Goal: Information Seeking & Learning: Compare options

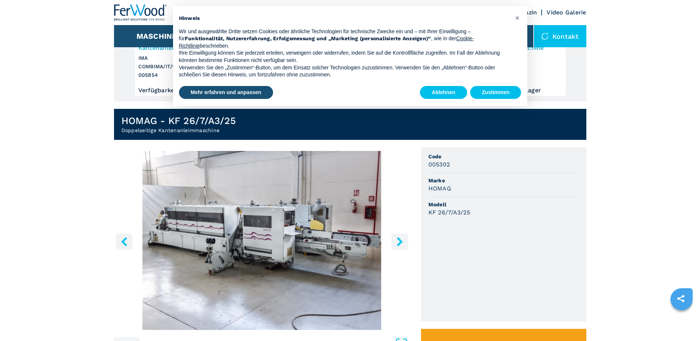
scroll to position [148, 0]
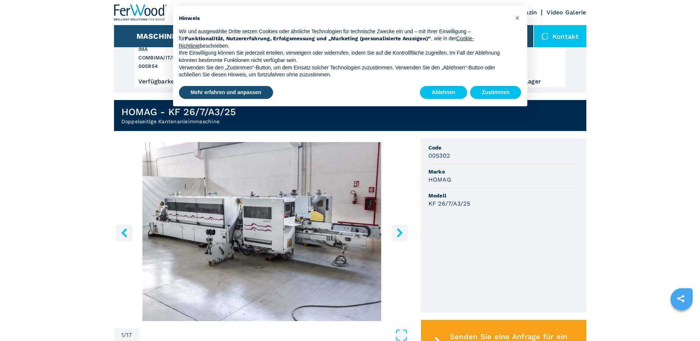
click at [321, 232] on img "Go to Slide 1" at bounding box center [262, 231] width 296 height 179
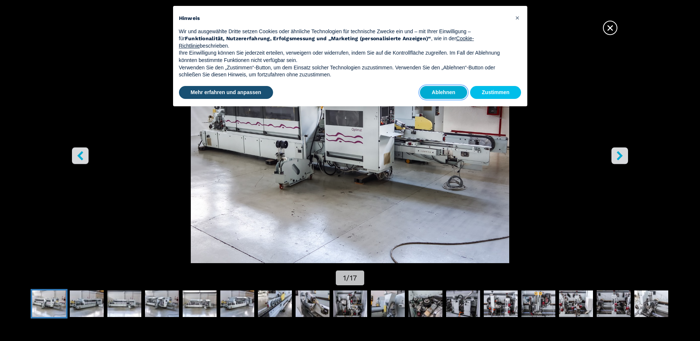
click at [455, 93] on button "Ablehnen" at bounding box center [443, 92] width 47 height 13
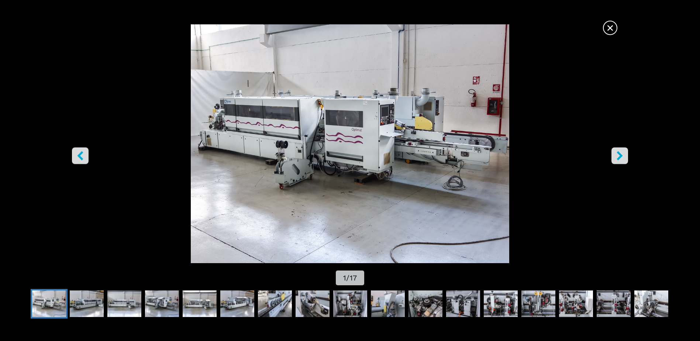
click at [625, 156] on button "right-button" at bounding box center [619, 156] width 17 height 17
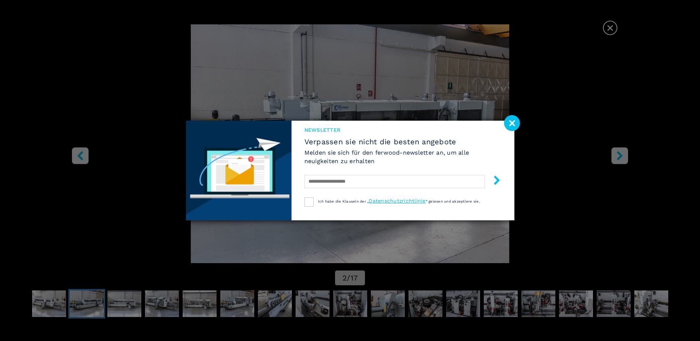
click at [509, 120] on image at bounding box center [512, 123] width 16 height 16
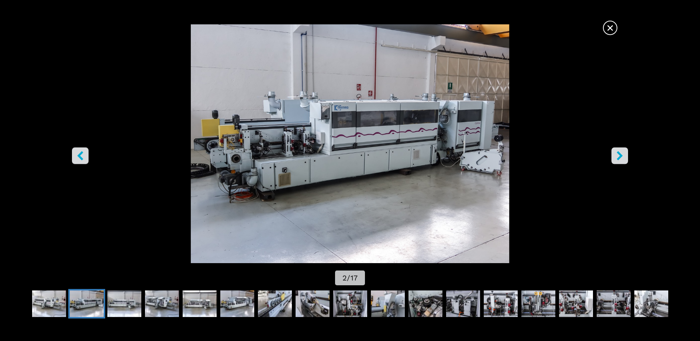
click at [621, 158] on icon "right-button" at bounding box center [619, 155] width 9 height 9
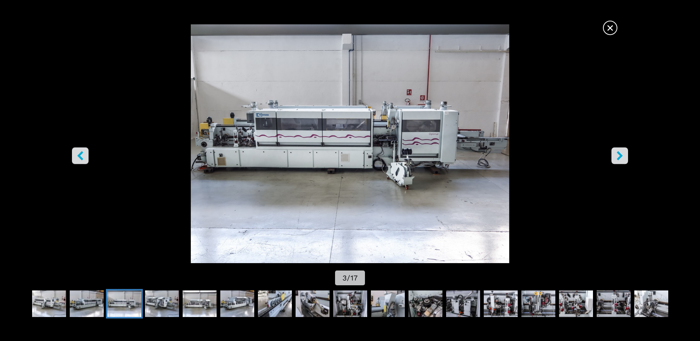
click at [622, 156] on icon "right-button" at bounding box center [620, 155] width 6 height 9
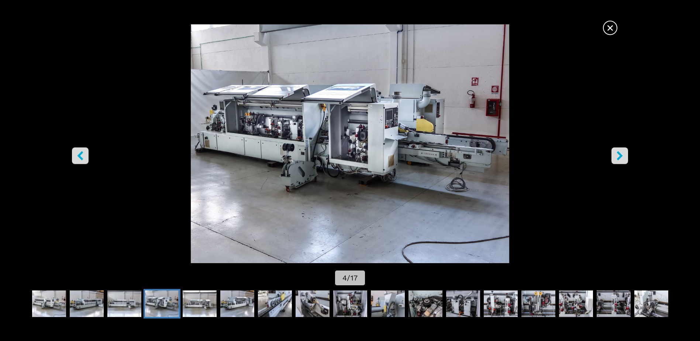
click at [620, 156] on icon "right-button" at bounding box center [620, 155] width 6 height 9
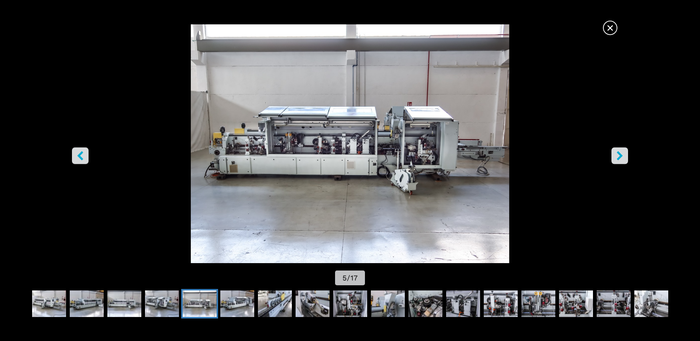
click at [620, 156] on icon "right-button" at bounding box center [620, 155] width 6 height 9
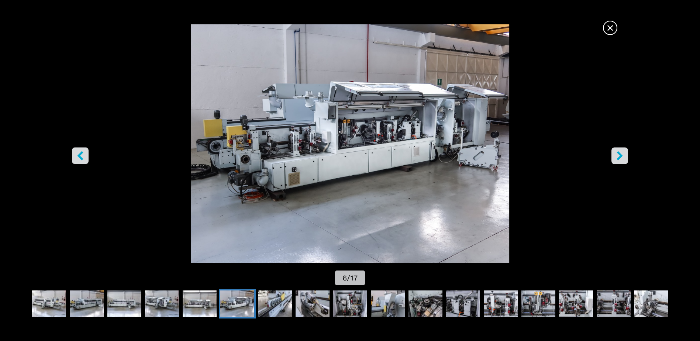
click at [620, 156] on icon "right-button" at bounding box center [620, 155] width 6 height 9
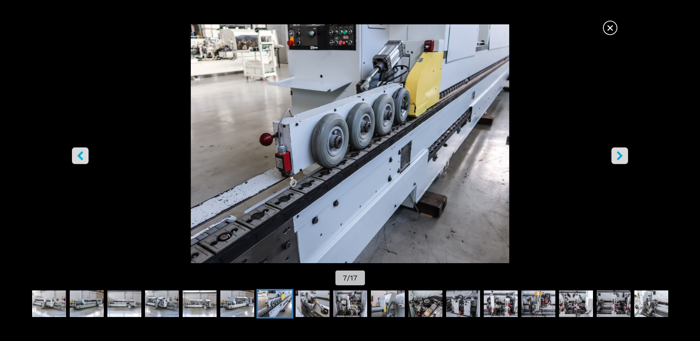
click at [620, 156] on icon "right-button" at bounding box center [620, 155] width 6 height 9
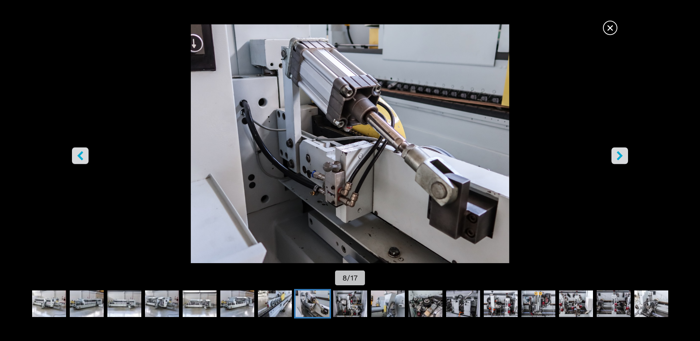
click at [620, 156] on icon "right-button" at bounding box center [620, 155] width 6 height 9
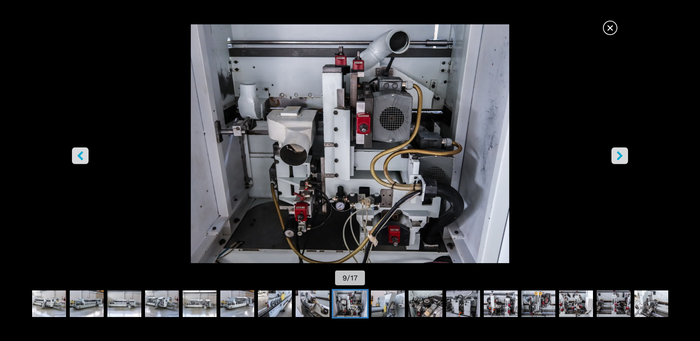
click at [620, 156] on icon "right-button" at bounding box center [620, 155] width 6 height 9
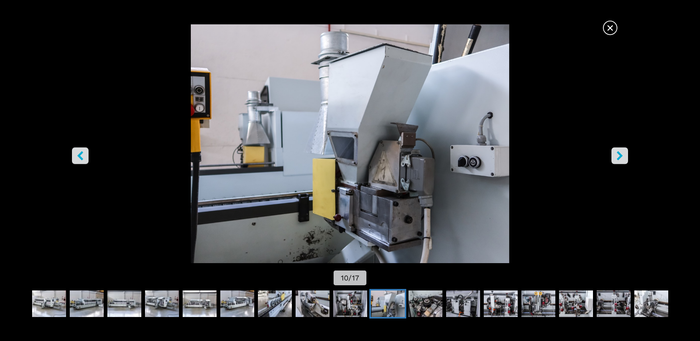
click at [620, 156] on icon "right-button" at bounding box center [620, 155] width 6 height 9
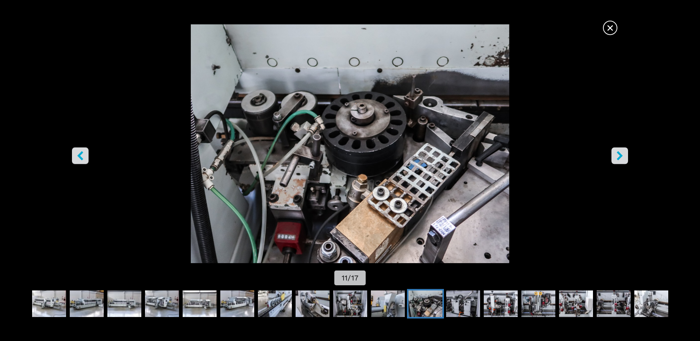
click at [620, 156] on icon "right-button" at bounding box center [620, 155] width 6 height 9
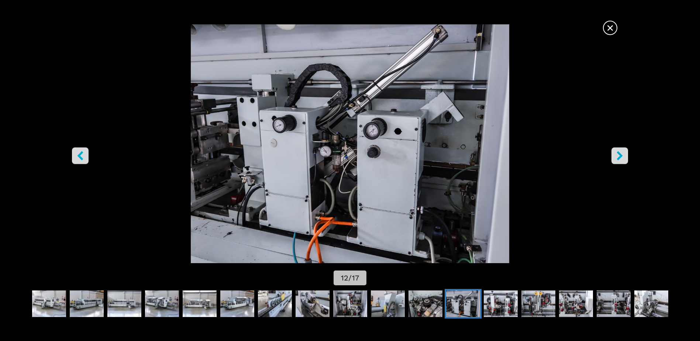
click at [620, 156] on icon "right-button" at bounding box center [620, 155] width 6 height 9
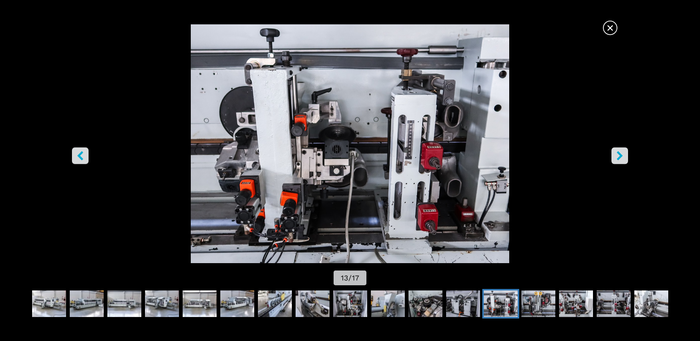
click at [620, 156] on icon "right-button" at bounding box center [620, 155] width 6 height 9
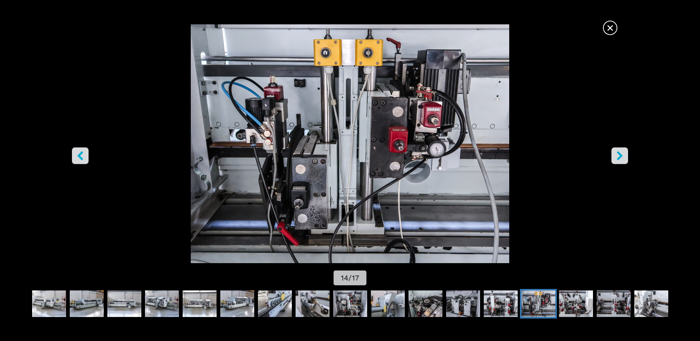
click at [620, 156] on icon "right-button" at bounding box center [620, 155] width 6 height 9
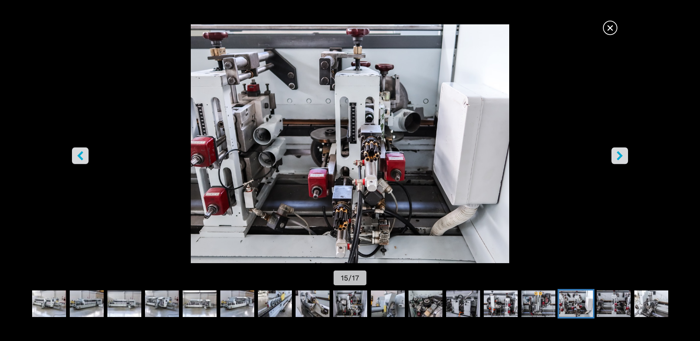
click at [620, 156] on icon "right-button" at bounding box center [620, 155] width 6 height 9
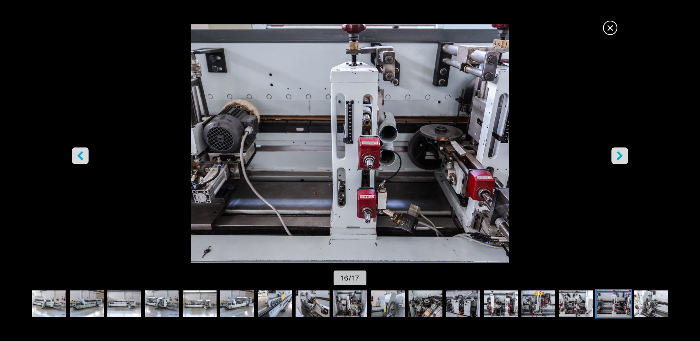
click at [620, 156] on icon "right-button" at bounding box center [620, 155] width 6 height 9
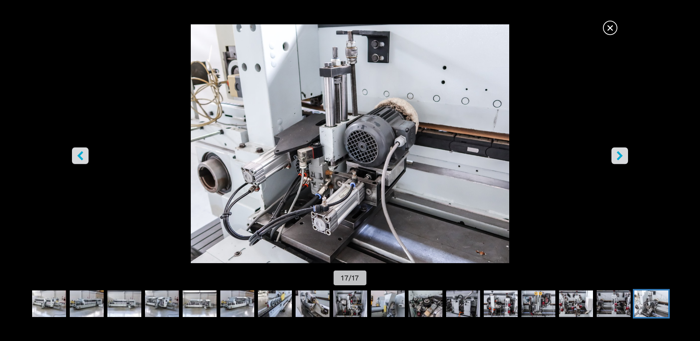
click at [620, 156] on icon "right-button" at bounding box center [620, 155] width 6 height 9
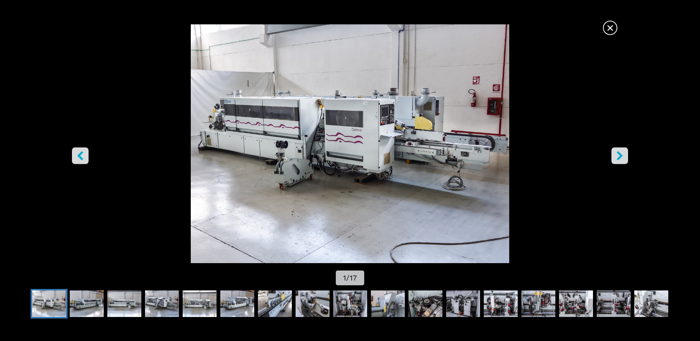
click at [620, 156] on icon "right-button" at bounding box center [620, 155] width 6 height 9
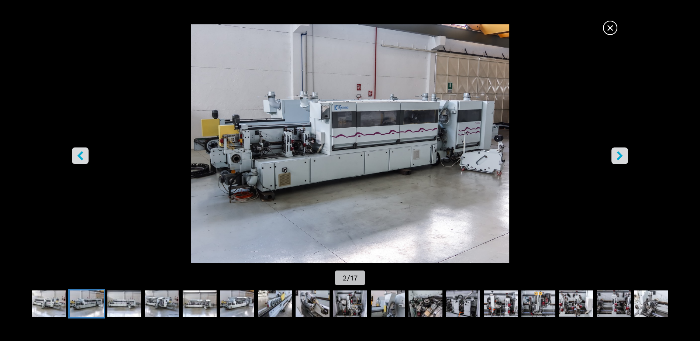
click at [620, 156] on icon "right-button" at bounding box center [620, 155] width 6 height 9
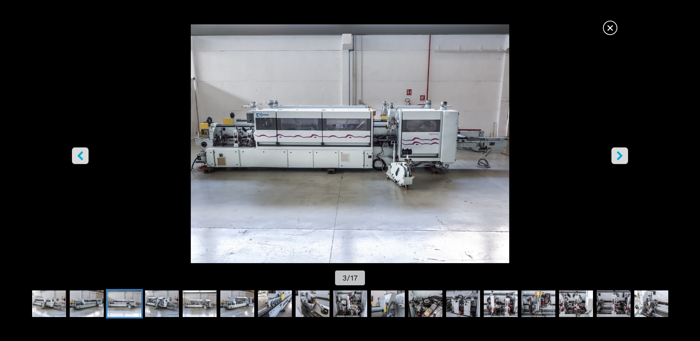
click at [621, 156] on icon "right-button" at bounding box center [620, 155] width 6 height 9
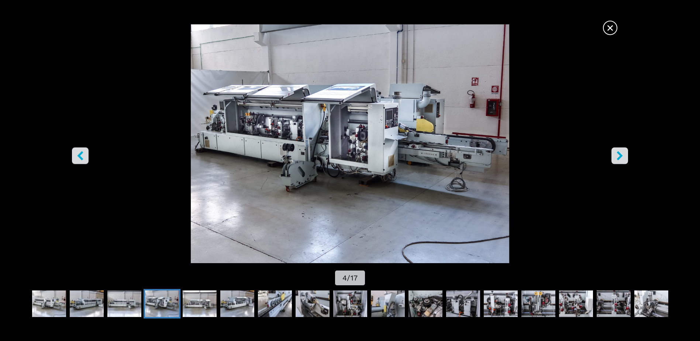
click at [621, 156] on icon "right-button" at bounding box center [620, 155] width 6 height 9
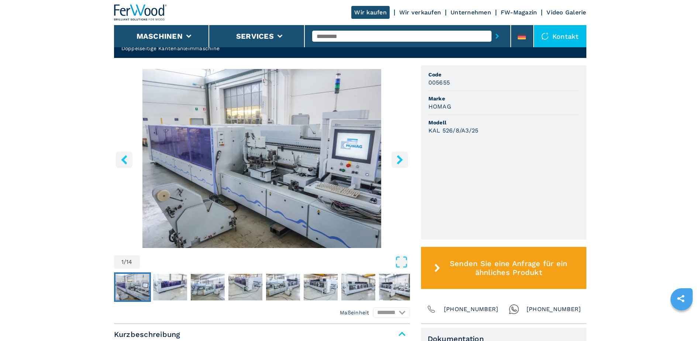
scroll to position [221, 0]
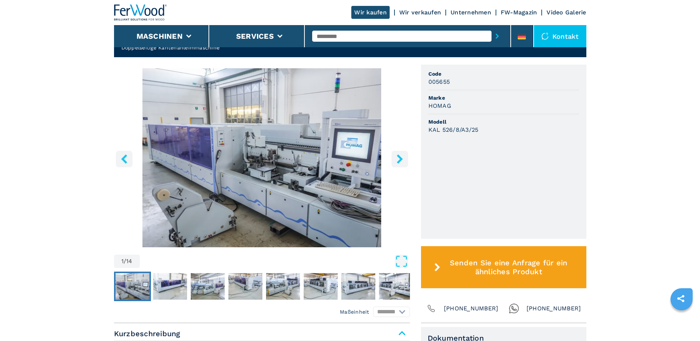
click at [399, 159] on icon "right-button" at bounding box center [399, 158] width 9 height 9
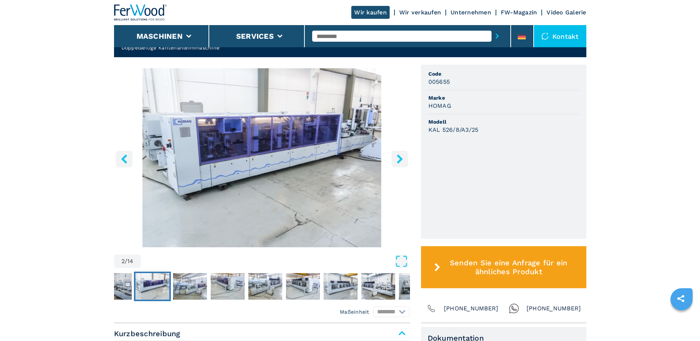
click at [400, 159] on icon "right-button" at bounding box center [399, 158] width 9 height 9
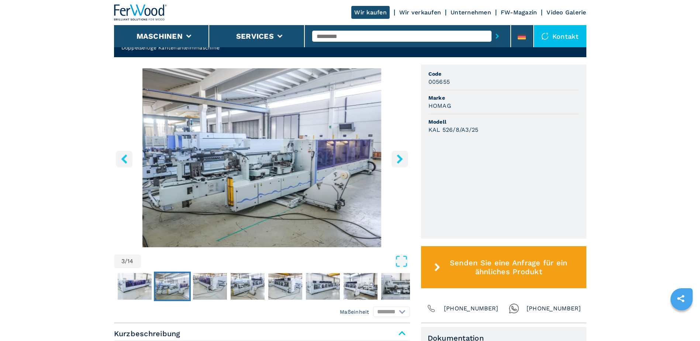
click at [250, 180] on img "Go to Slide 3" at bounding box center [262, 157] width 296 height 179
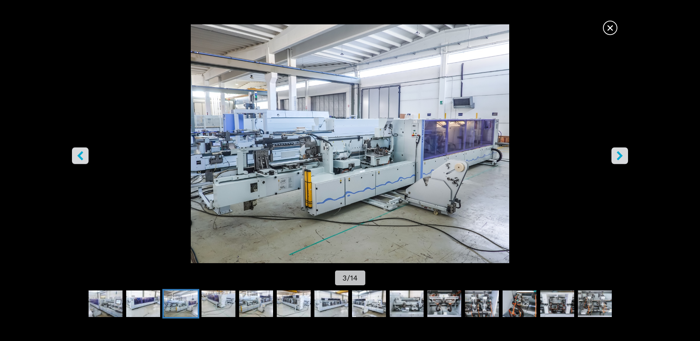
scroll to position [148, 0]
click at [619, 155] on icon "right-button" at bounding box center [619, 155] width 9 height 9
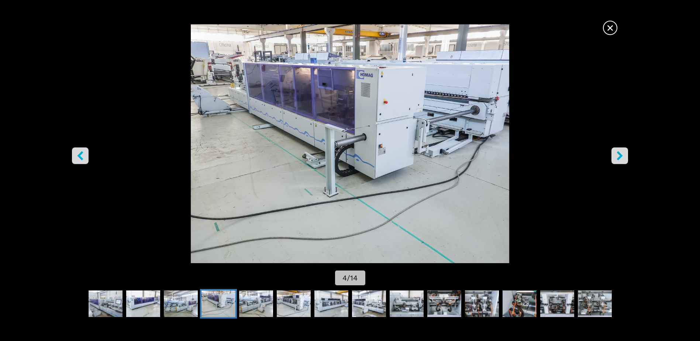
click at [621, 153] on icon "right-button" at bounding box center [619, 155] width 9 height 9
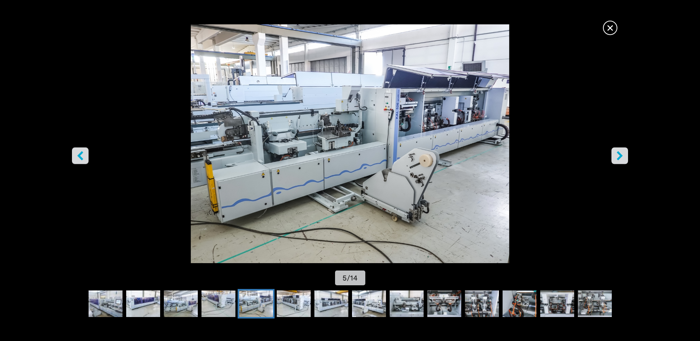
click at [621, 153] on icon "right-button" at bounding box center [619, 155] width 9 height 9
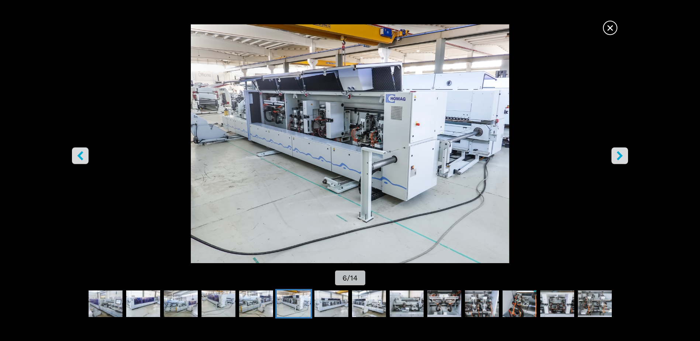
click at [621, 155] on icon "right-button" at bounding box center [620, 155] width 6 height 9
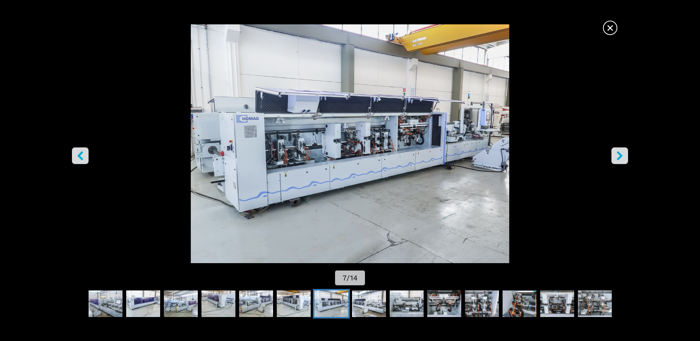
click at [621, 155] on icon "right-button" at bounding box center [620, 155] width 6 height 9
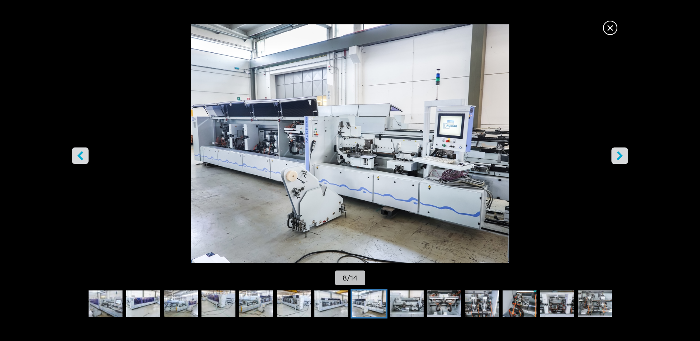
click at [621, 155] on icon "right-button" at bounding box center [620, 155] width 6 height 9
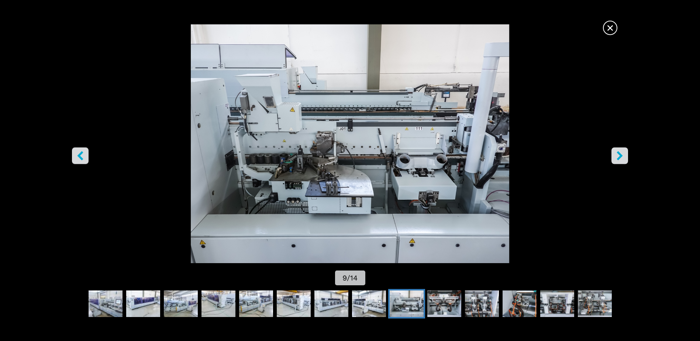
click at [621, 155] on icon "right-button" at bounding box center [620, 155] width 6 height 9
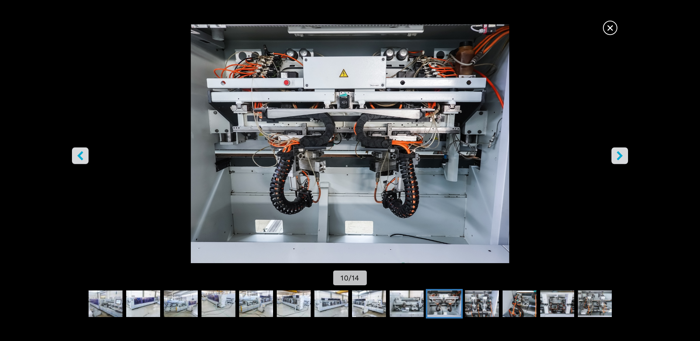
click at [621, 155] on icon "right-button" at bounding box center [620, 155] width 6 height 9
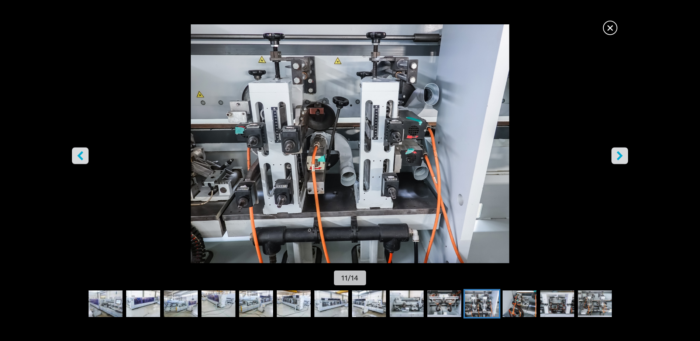
click at [621, 155] on icon "right-button" at bounding box center [620, 155] width 6 height 9
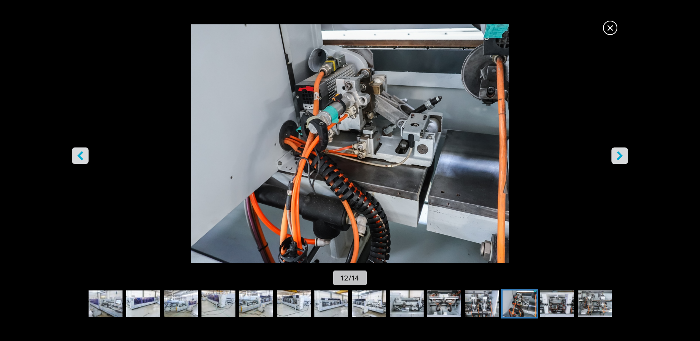
click at [621, 155] on icon "right-button" at bounding box center [620, 155] width 6 height 9
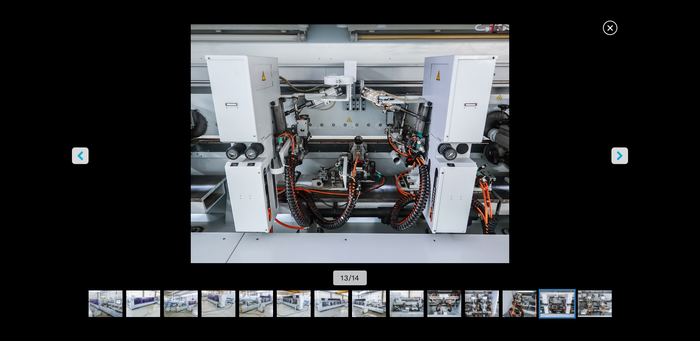
click at [621, 155] on icon "right-button" at bounding box center [620, 155] width 6 height 9
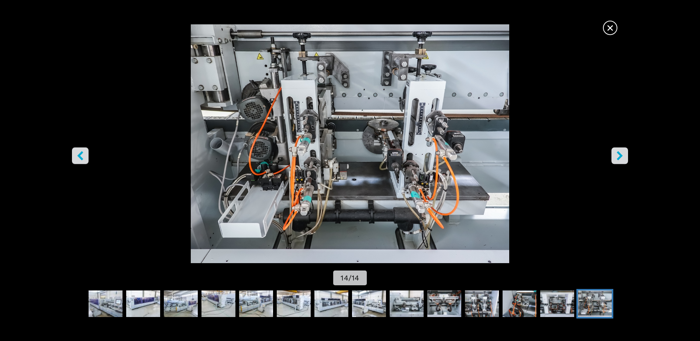
click at [621, 155] on icon "right-button" at bounding box center [620, 155] width 6 height 9
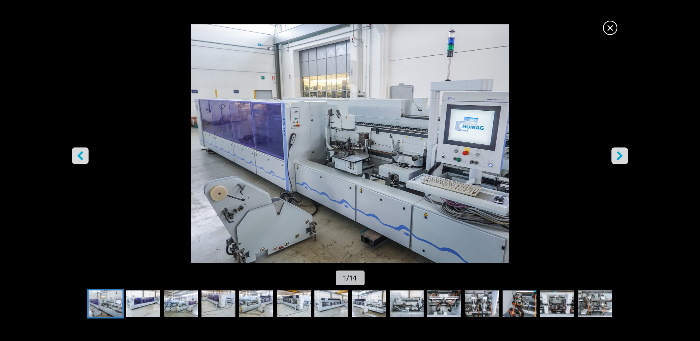
click at [621, 155] on icon "right-button" at bounding box center [620, 155] width 6 height 9
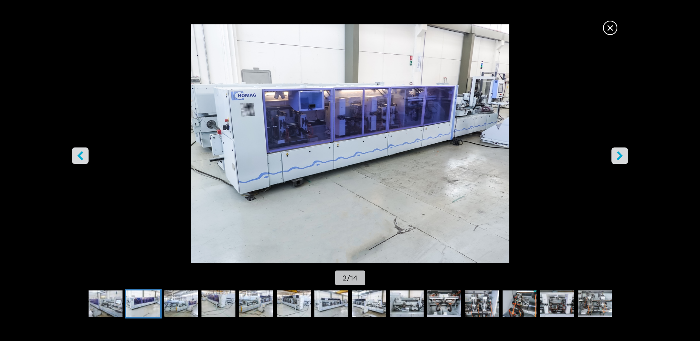
click at [621, 155] on icon "right-button" at bounding box center [620, 155] width 6 height 9
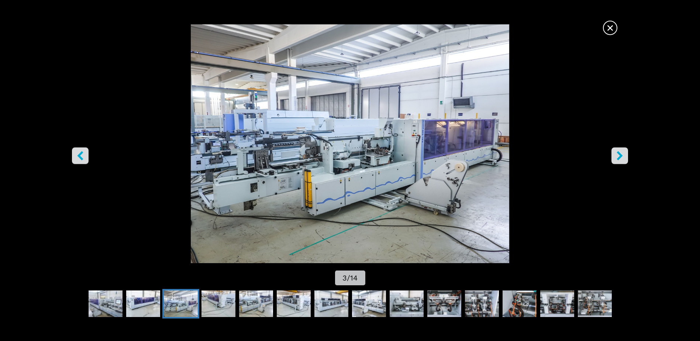
click at [621, 155] on icon "right-button" at bounding box center [620, 155] width 6 height 9
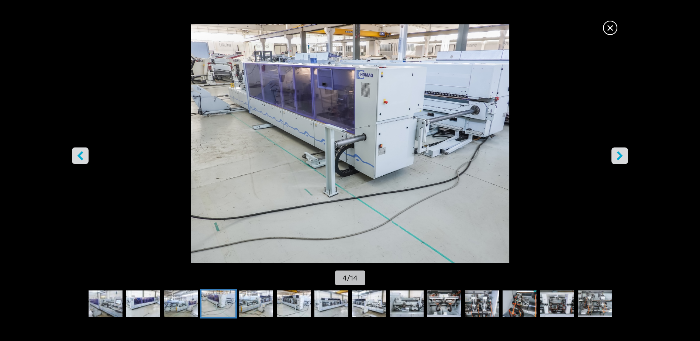
click at [617, 153] on icon "right-button" at bounding box center [619, 155] width 9 height 9
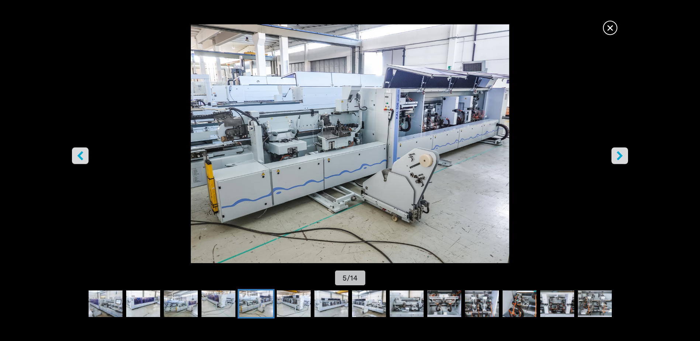
click at [617, 153] on icon "right-button" at bounding box center [620, 155] width 6 height 9
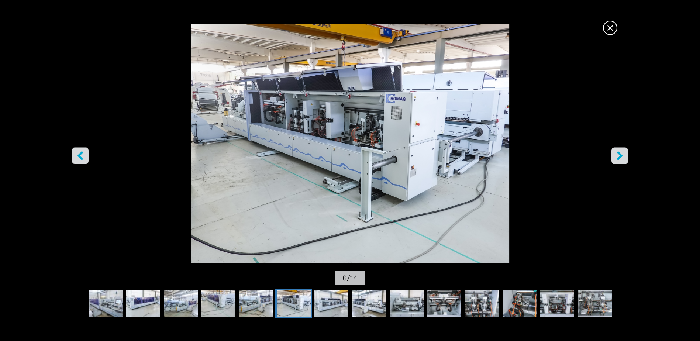
click at [610, 29] on span "×" at bounding box center [610, 26] width 13 height 13
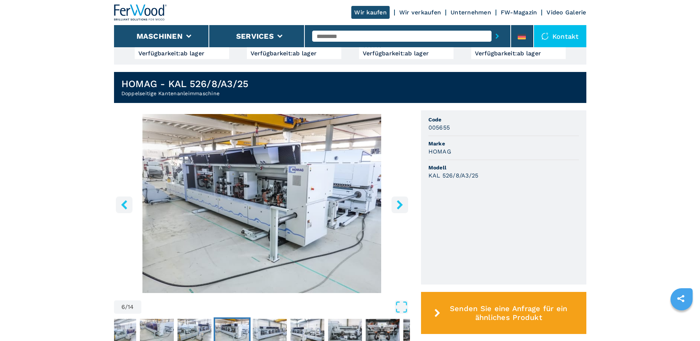
scroll to position [0, 0]
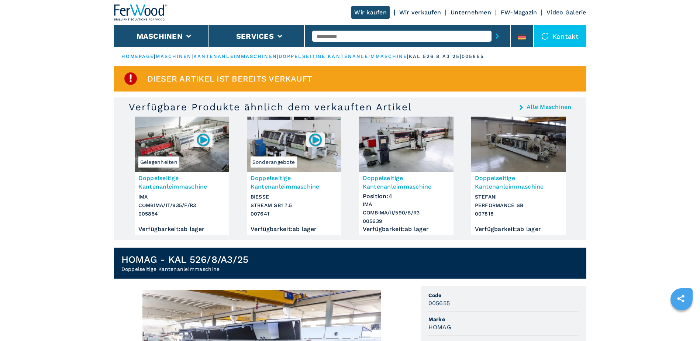
click at [533, 108] on link "Alle Maschinen" at bounding box center [548, 107] width 45 height 6
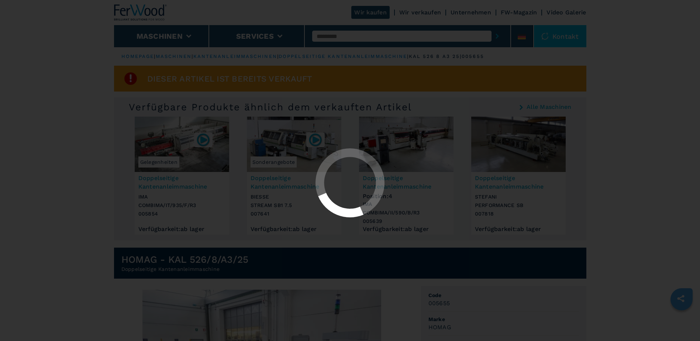
select select "**********"
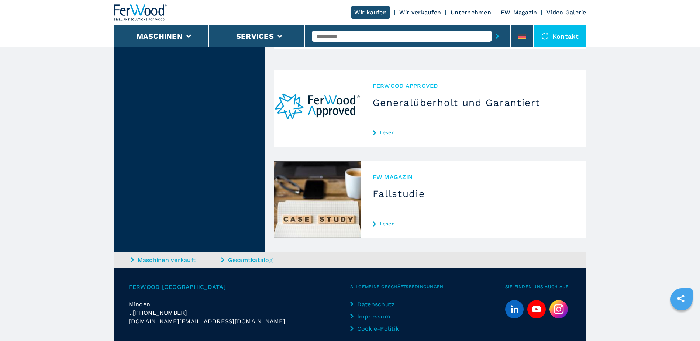
scroll to position [2402, 0]
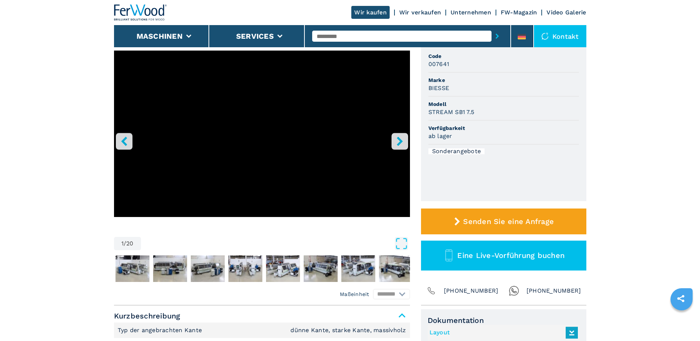
scroll to position [184, 0]
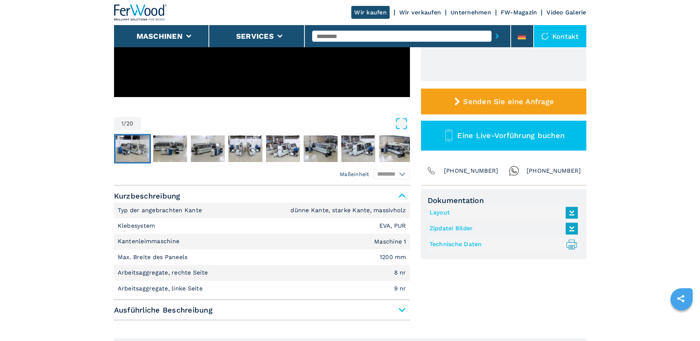
click at [142, 150] on img "Go to Slide 2" at bounding box center [132, 148] width 34 height 27
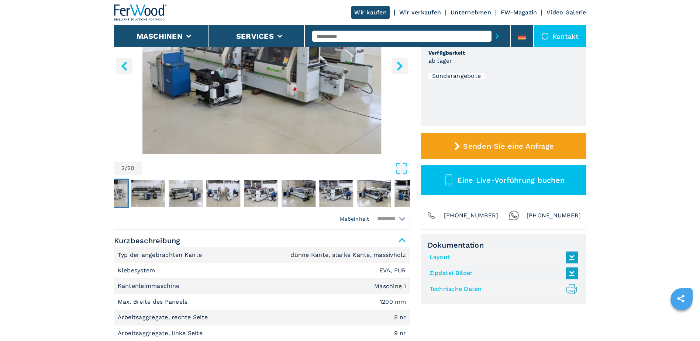
scroll to position [74, 0]
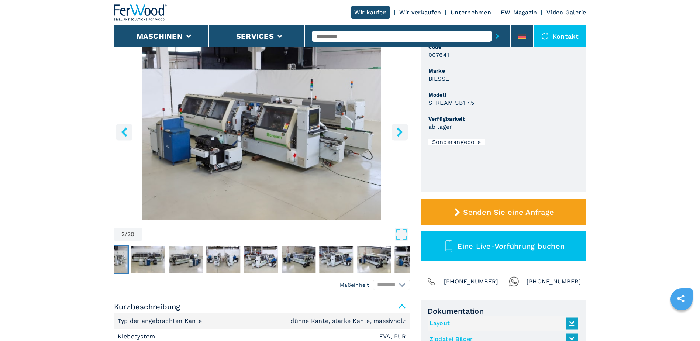
click at [325, 160] on img "Go to Slide 2" at bounding box center [262, 130] width 296 height 179
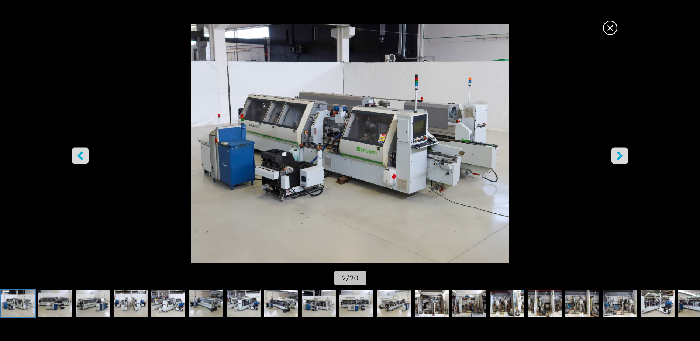
click at [621, 152] on icon "right-button" at bounding box center [619, 155] width 9 height 9
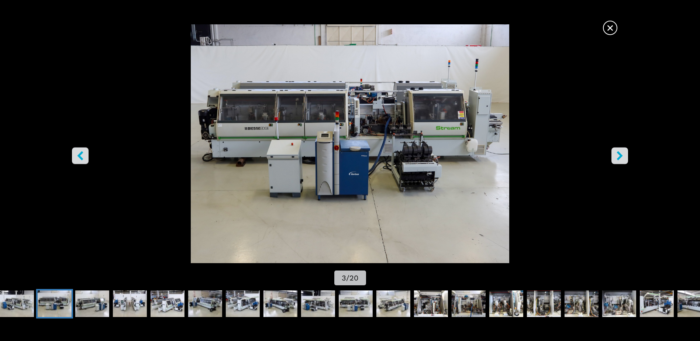
click at [621, 152] on icon "right-button" at bounding box center [619, 155] width 9 height 9
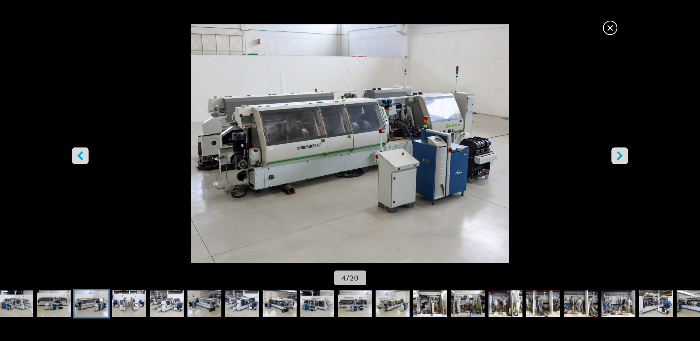
click at [621, 152] on icon "right-button" at bounding box center [619, 155] width 9 height 9
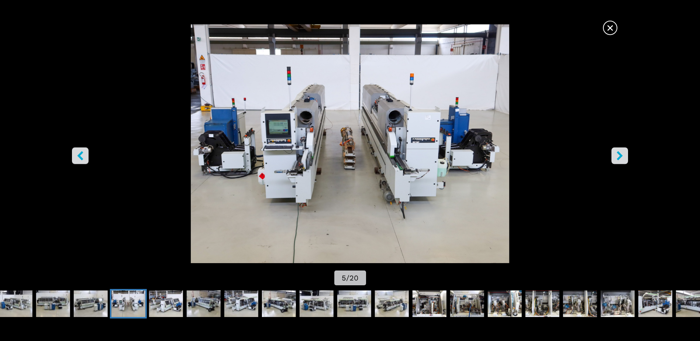
click at [621, 152] on icon "right-button" at bounding box center [619, 155] width 9 height 9
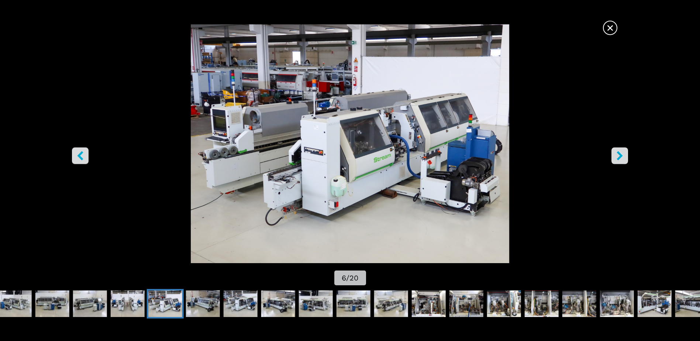
click at [621, 152] on icon "right-button" at bounding box center [619, 155] width 9 height 9
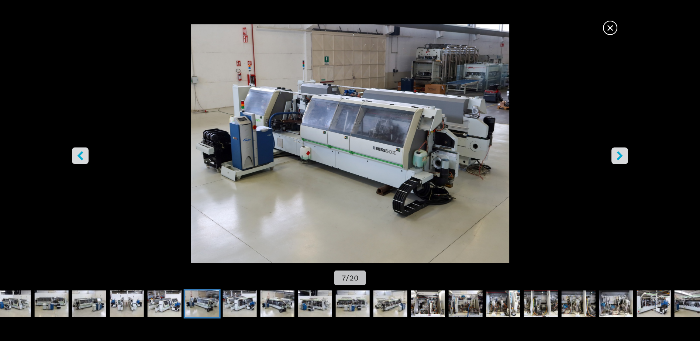
click at [621, 153] on icon "right-button" at bounding box center [619, 155] width 9 height 9
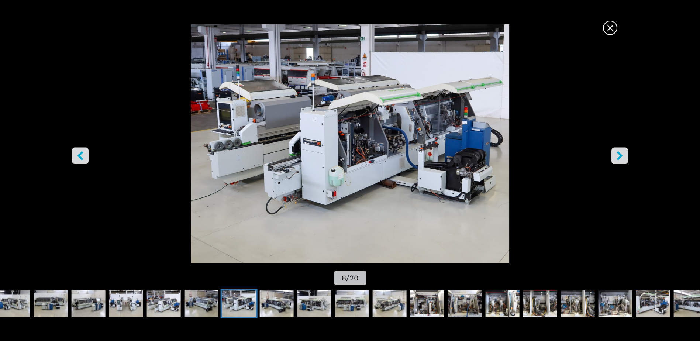
click at [603, 31] on img "Go to Slide 8" at bounding box center [350, 143] width 630 height 239
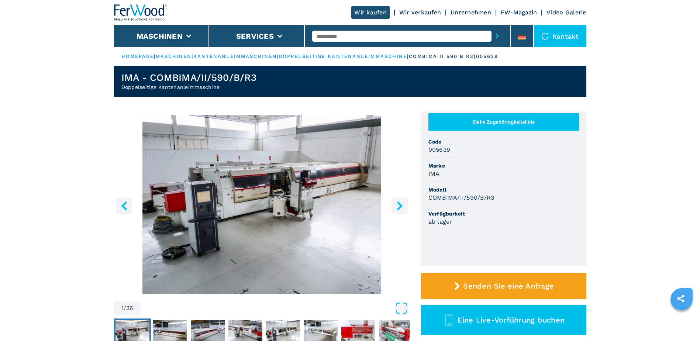
click at [397, 210] on icon "right-button" at bounding box center [399, 205] width 9 height 9
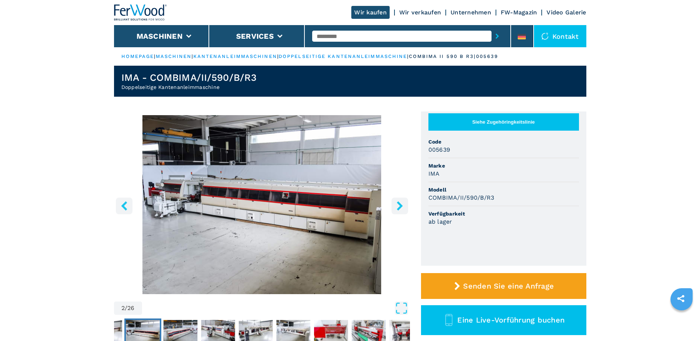
click at [398, 208] on icon "right-button" at bounding box center [400, 205] width 6 height 9
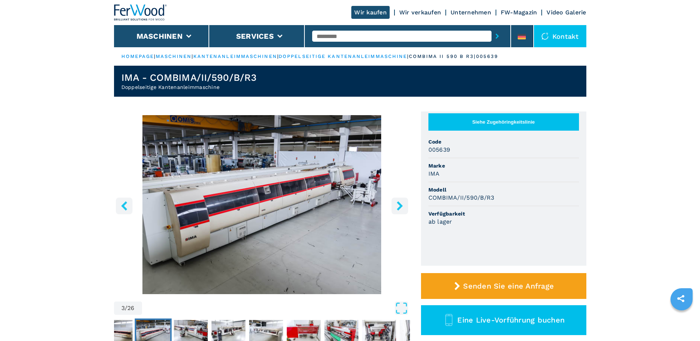
click at [398, 208] on icon "right-button" at bounding box center [400, 205] width 6 height 9
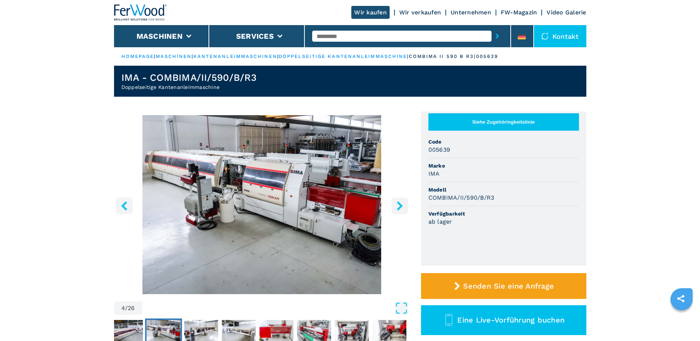
click at [398, 208] on icon "right-button" at bounding box center [400, 205] width 6 height 9
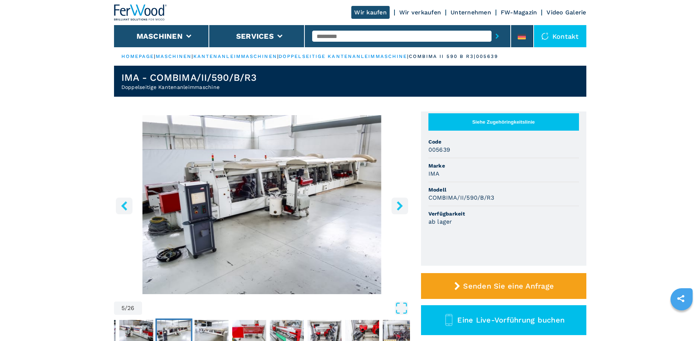
click at [398, 207] on icon "right-button" at bounding box center [400, 205] width 6 height 9
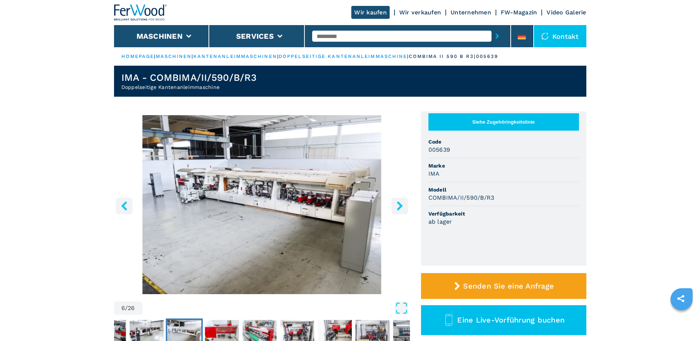
click at [398, 207] on icon "right-button" at bounding box center [400, 205] width 6 height 9
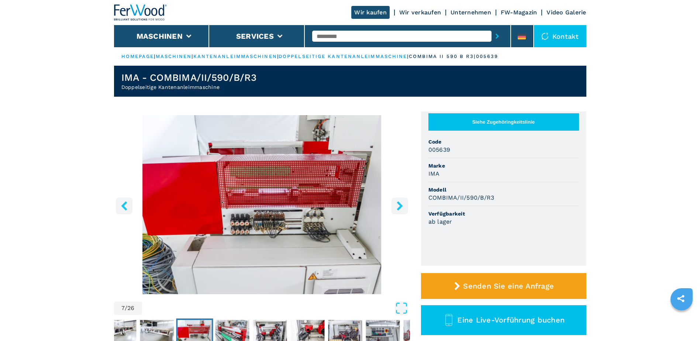
click at [398, 206] on icon "right-button" at bounding box center [399, 205] width 9 height 9
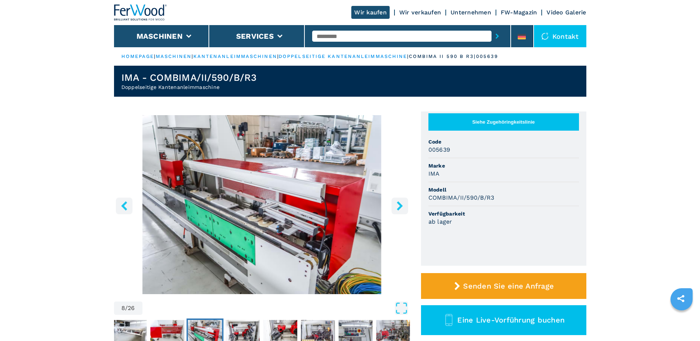
click at [398, 206] on icon "right-button" at bounding box center [399, 205] width 9 height 9
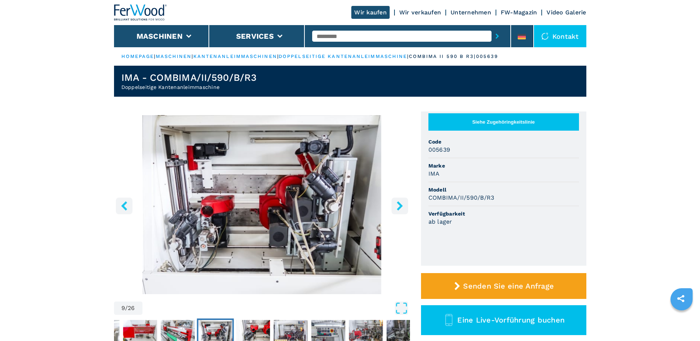
click at [398, 206] on icon "right-button" at bounding box center [399, 205] width 9 height 9
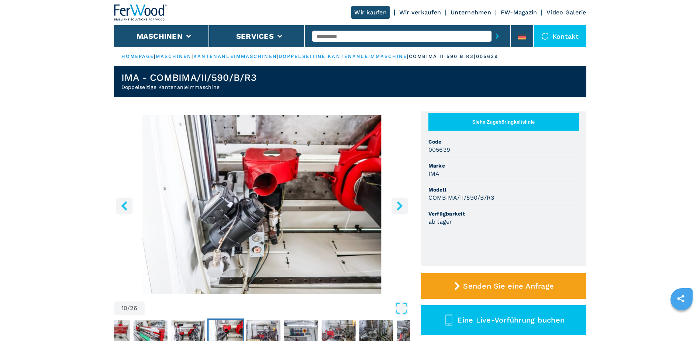
click at [398, 206] on icon "right-button" at bounding box center [399, 205] width 9 height 9
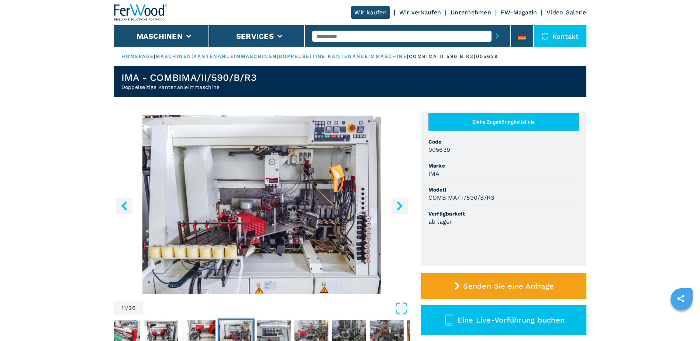
click at [398, 206] on icon "right-button" at bounding box center [399, 205] width 9 height 9
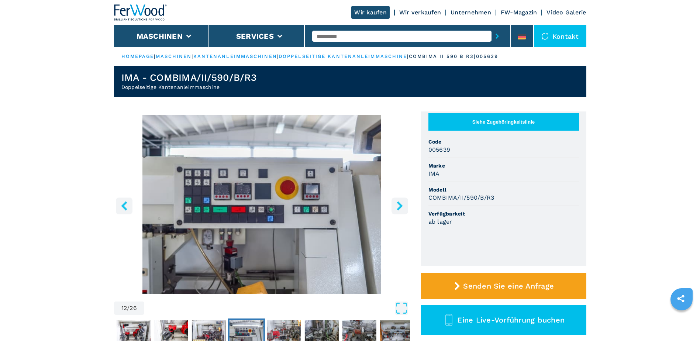
click at [398, 206] on icon "right-button" at bounding box center [399, 205] width 9 height 9
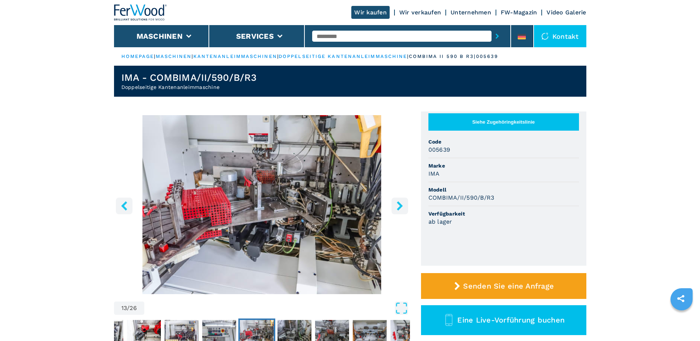
click at [398, 206] on icon "right-button" at bounding box center [399, 205] width 9 height 9
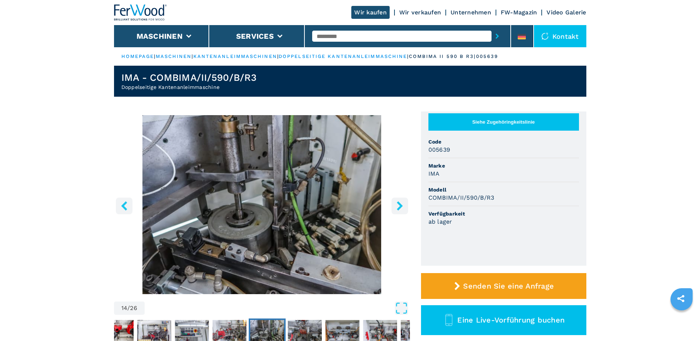
click at [398, 206] on icon "right-button" at bounding box center [399, 205] width 9 height 9
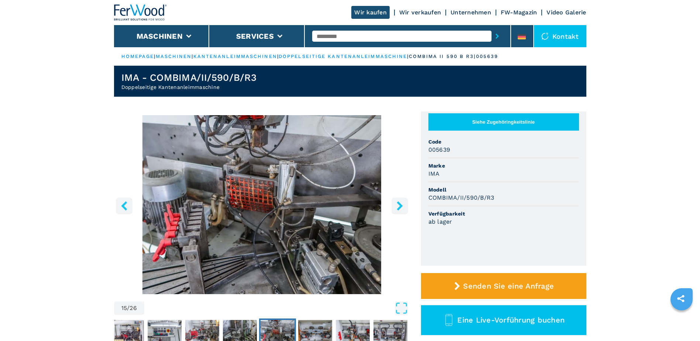
click at [398, 206] on icon "right-button" at bounding box center [399, 205] width 9 height 9
